Goal: Information Seeking & Learning: Learn about a topic

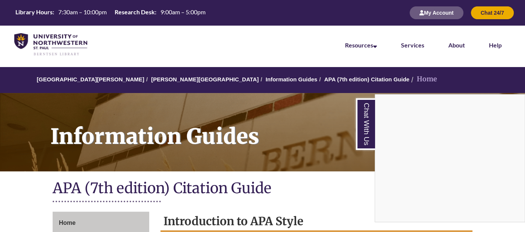
click at [263, 140] on div "Chat With Us" at bounding box center [262, 116] width 525 height 232
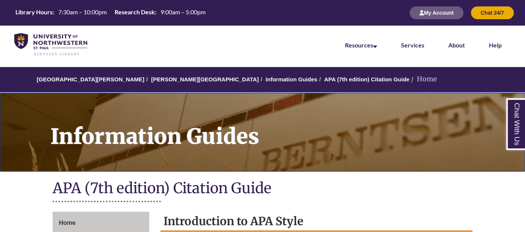
click at [263, 140] on h1 "Information Guides" at bounding box center [283, 127] width 483 height 68
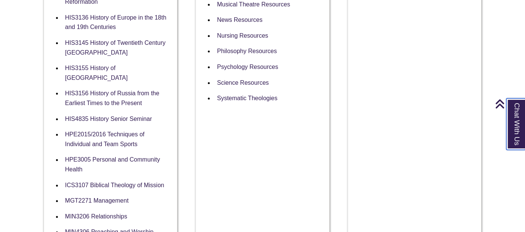
scroll to position [261, 0]
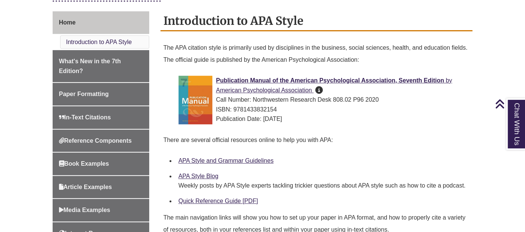
scroll to position [202, 0]
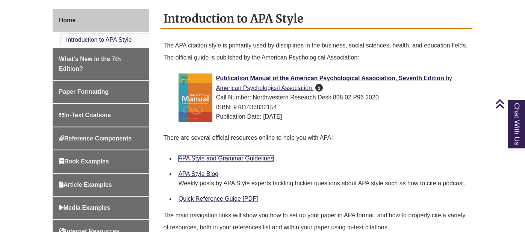
click at [268, 158] on link "APA Style and Grammar Guidelines" at bounding box center [226, 158] width 95 height 6
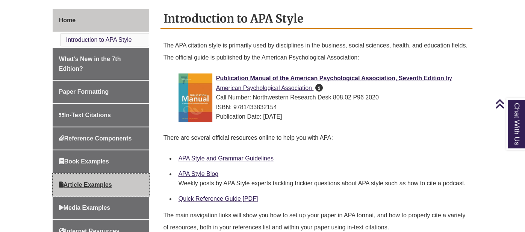
click at [109, 181] on span "Article Examples" at bounding box center [85, 184] width 53 height 6
